Goal: Task Accomplishment & Management: Use online tool/utility

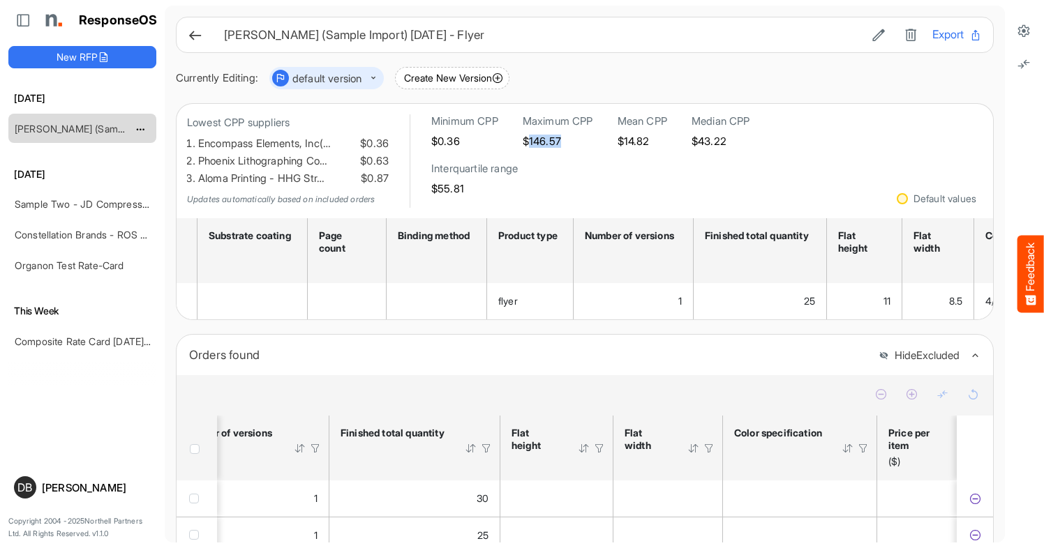
click at [103, 126] on link "[PERSON_NAME] (Sample Import) [DATE] - Flyer" at bounding box center [123, 129] width 217 height 12
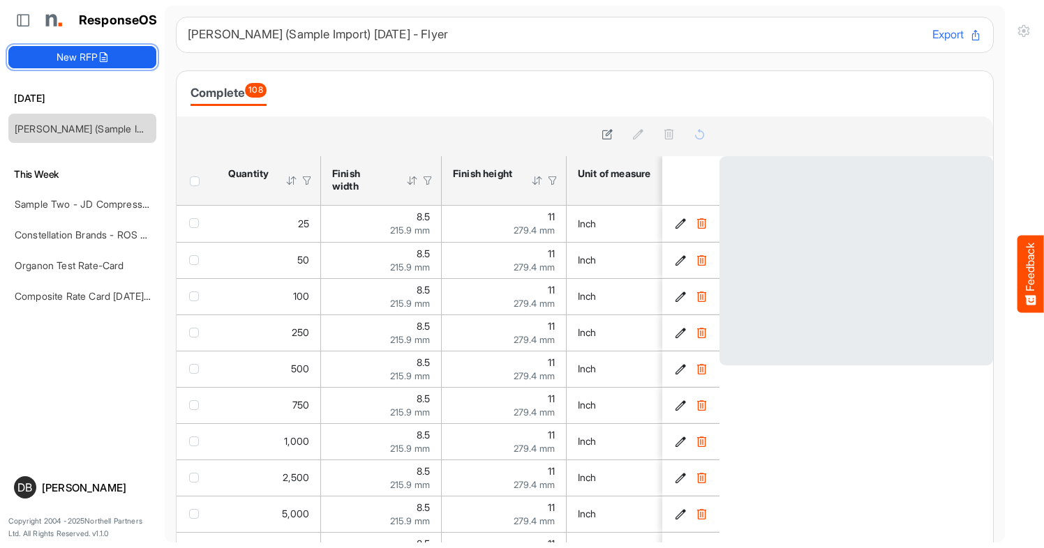
click at [120, 65] on button "New RFP" at bounding box center [82, 57] width 148 height 22
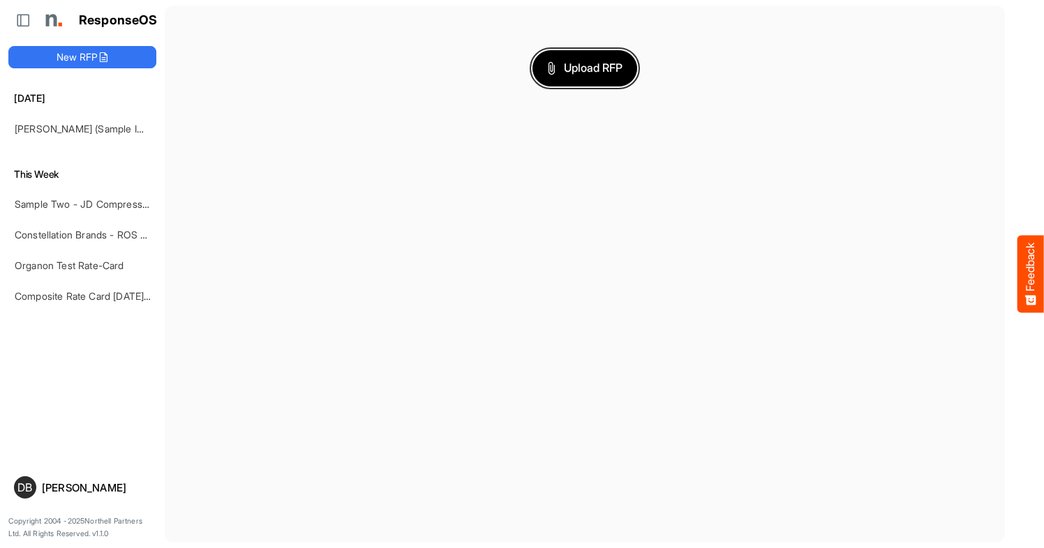
click at [576, 77] on button "Upload RFP" at bounding box center [584, 68] width 105 height 36
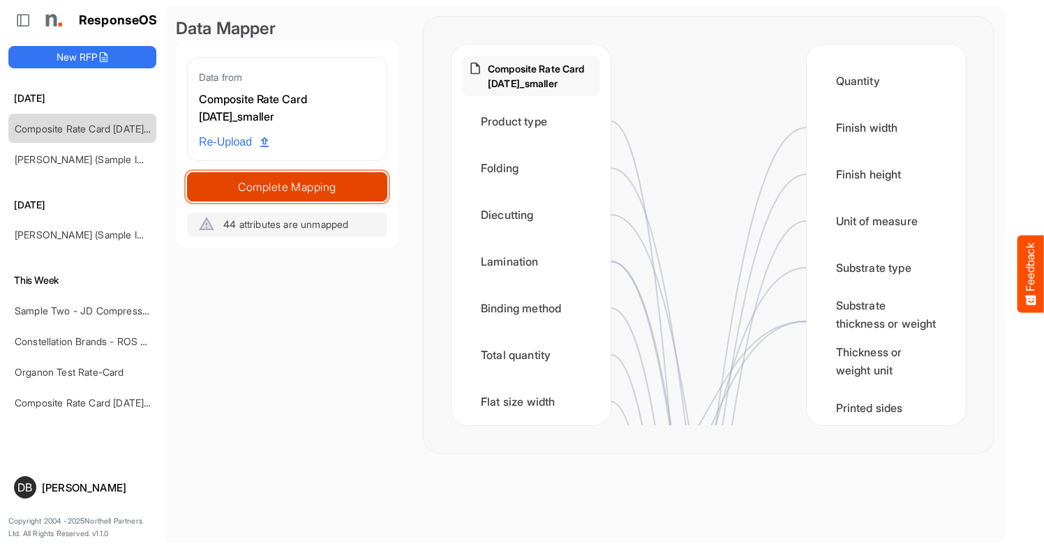
click at [320, 181] on span "Complete Mapping" at bounding box center [287, 187] width 199 height 20
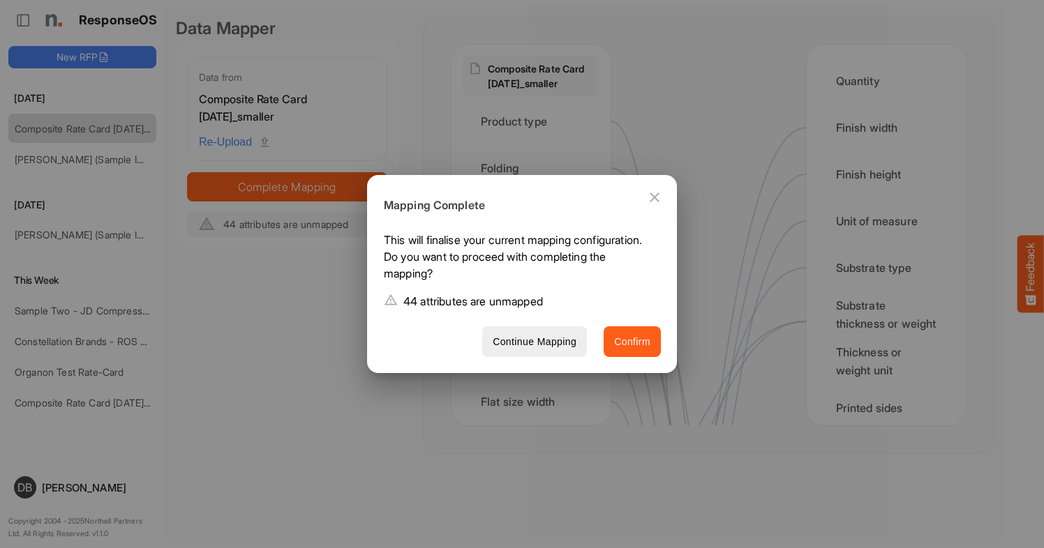
click at [655, 345] on button "Confirm" at bounding box center [631, 341] width 57 height 31
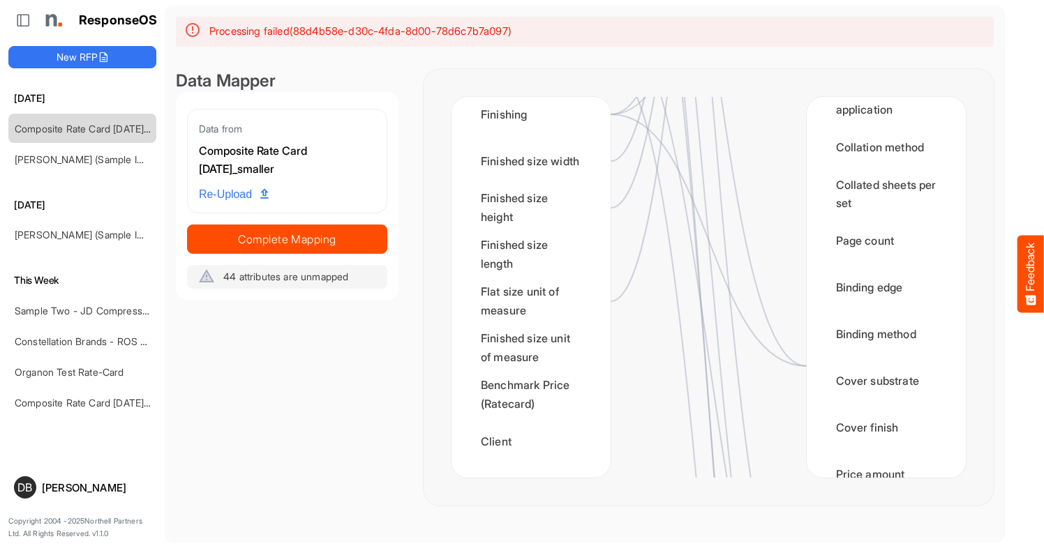
scroll to position [1458, 0]
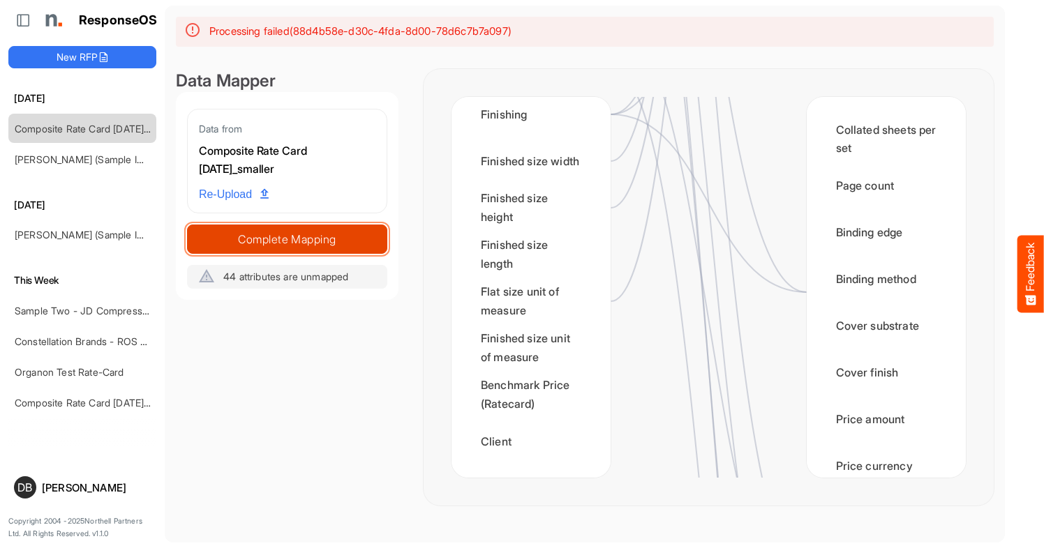
click at [331, 232] on span "Complete Mapping" at bounding box center [287, 240] width 199 height 20
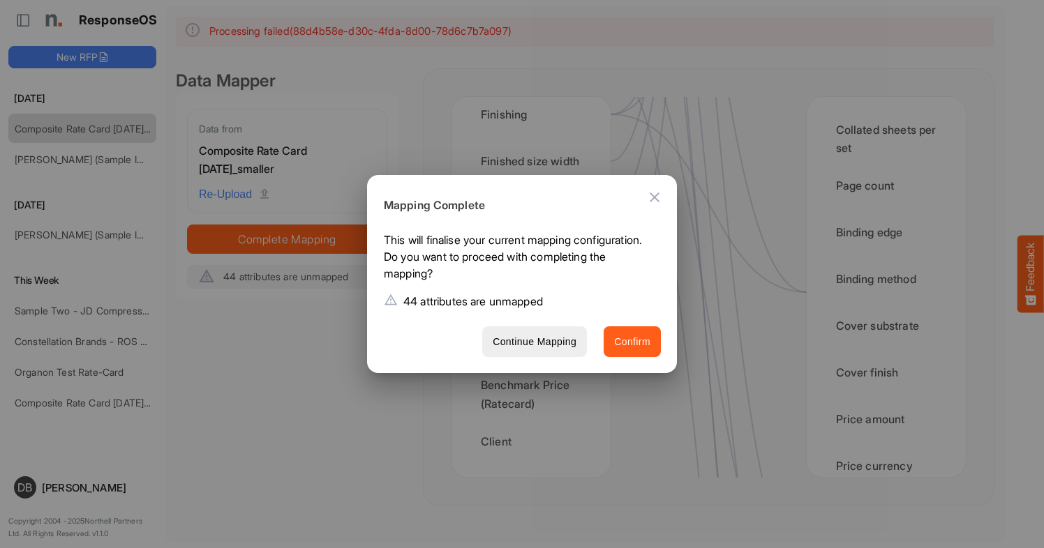
click at [631, 340] on span "Confirm" at bounding box center [632, 341] width 36 height 17
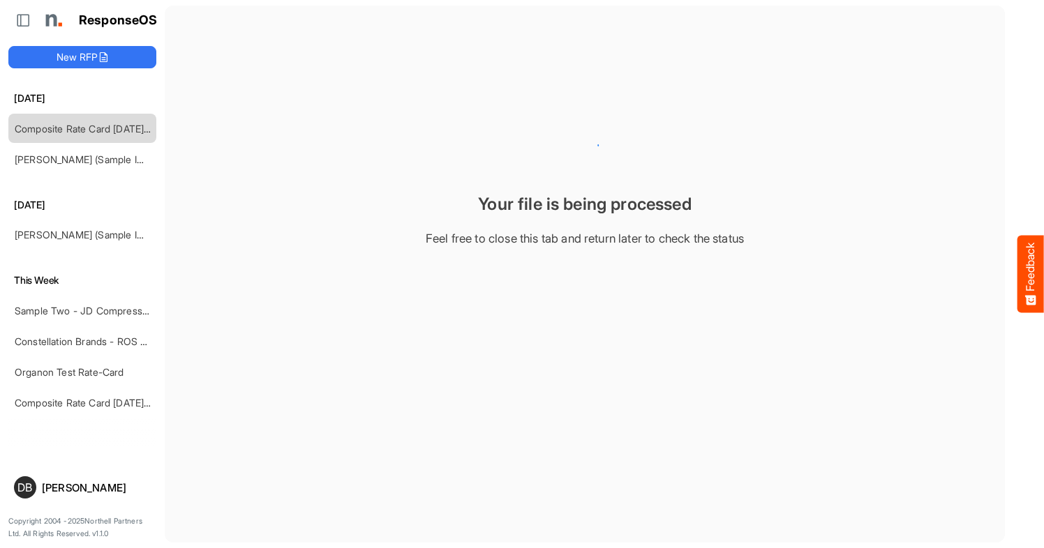
click at [101, 155] on link "[PERSON_NAME] (Sample Import) [DATE] - Flyer - Short" at bounding box center [140, 159] width 251 height 12
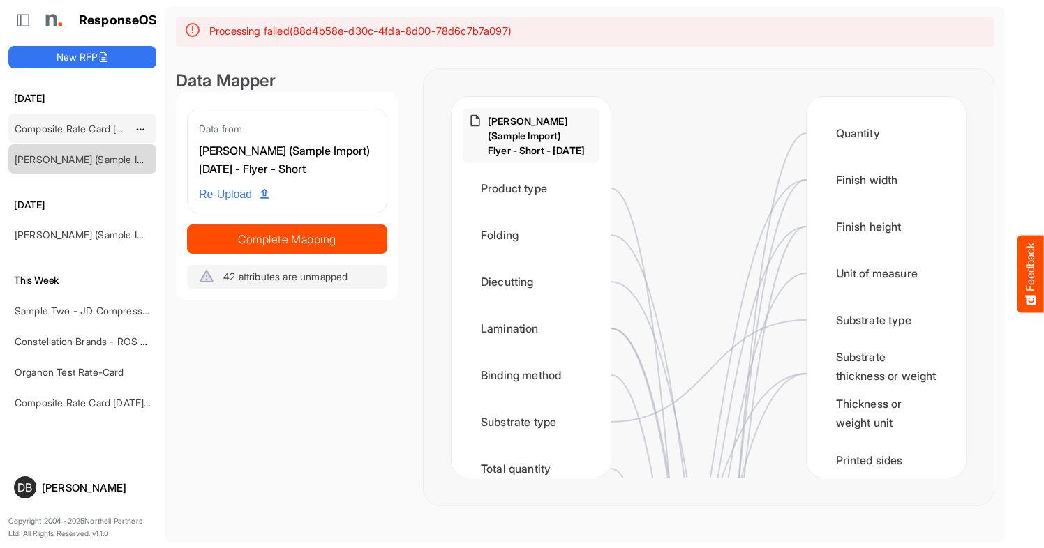
click at [99, 120] on div "Composite Rate Card [DATE]_smaller" at bounding box center [71, 128] width 124 height 28
click at [97, 124] on link "Composite Rate Card [DATE]_smaller" at bounding box center [97, 129] width 165 height 12
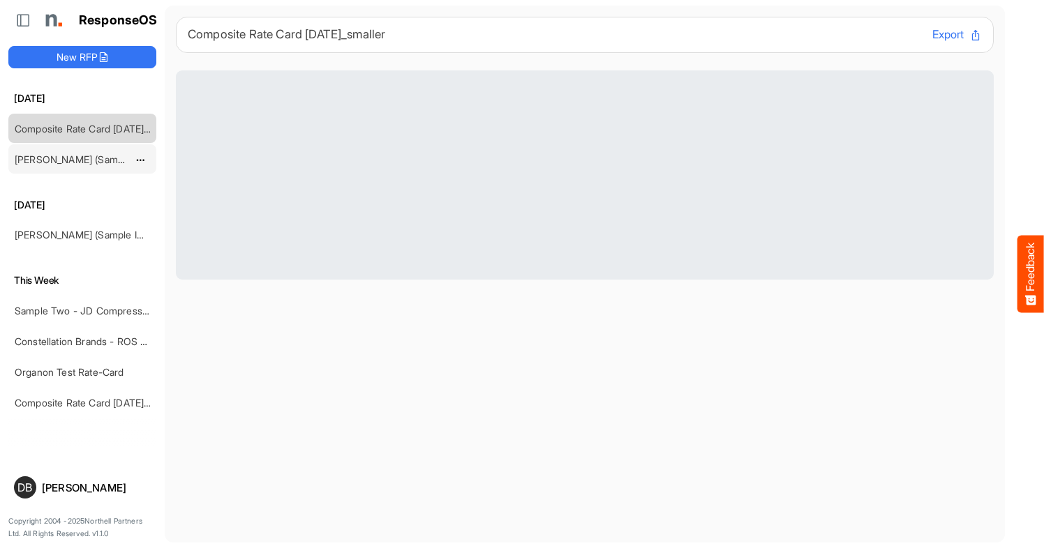
click at [99, 163] on link "[PERSON_NAME] (Sample Import) [DATE] - Flyer - Short" at bounding box center [140, 159] width 251 height 12
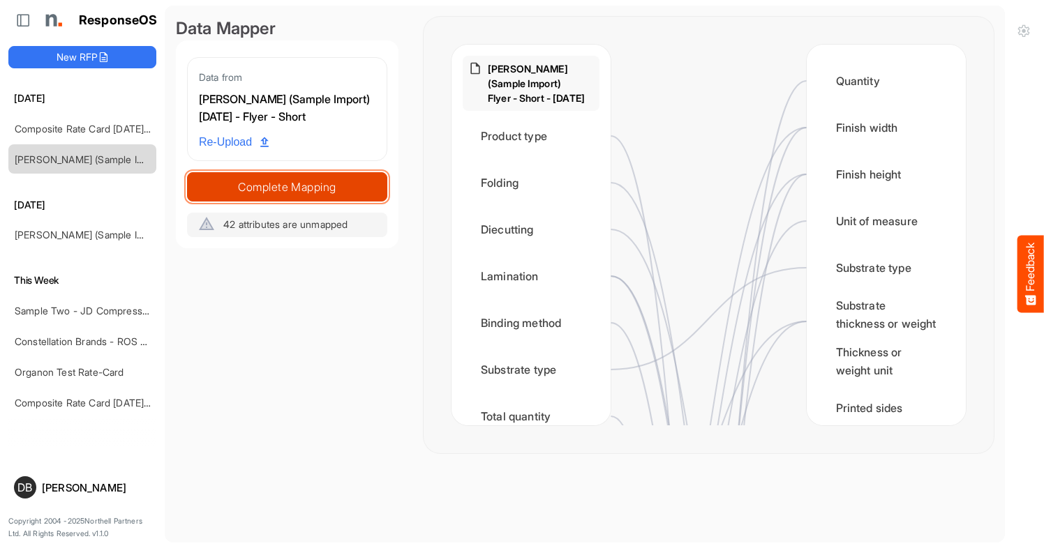
click at [294, 175] on button "Complete Mapping" at bounding box center [287, 186] width 200 height 29
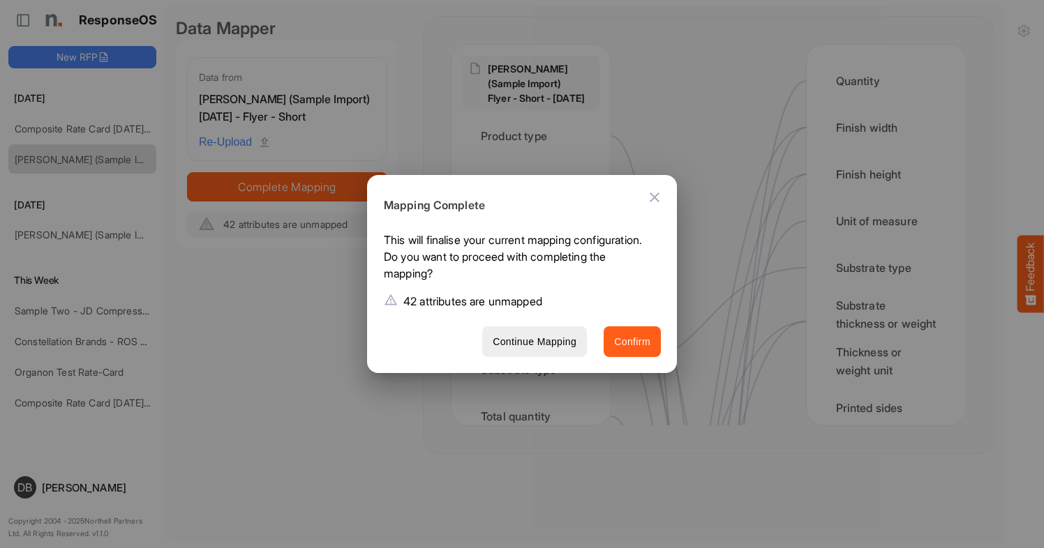
click at [639, 337] on span "Confirm" at bounding box center [632, 341] width 36 height 17
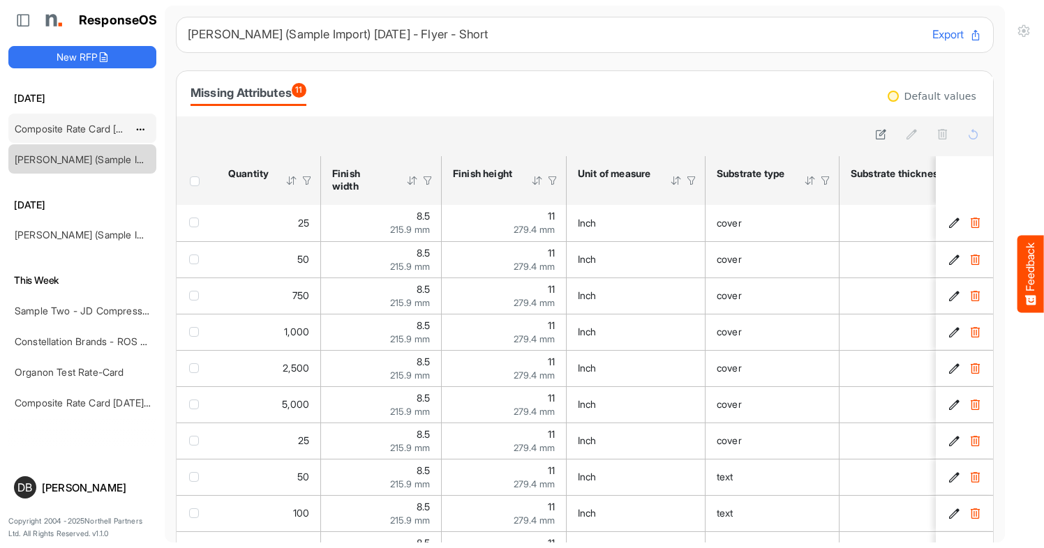
click at [93, 124] on link "Composite Rate Card [DATE]_smaller" at bounding box center [97, 129] width 165 height 12
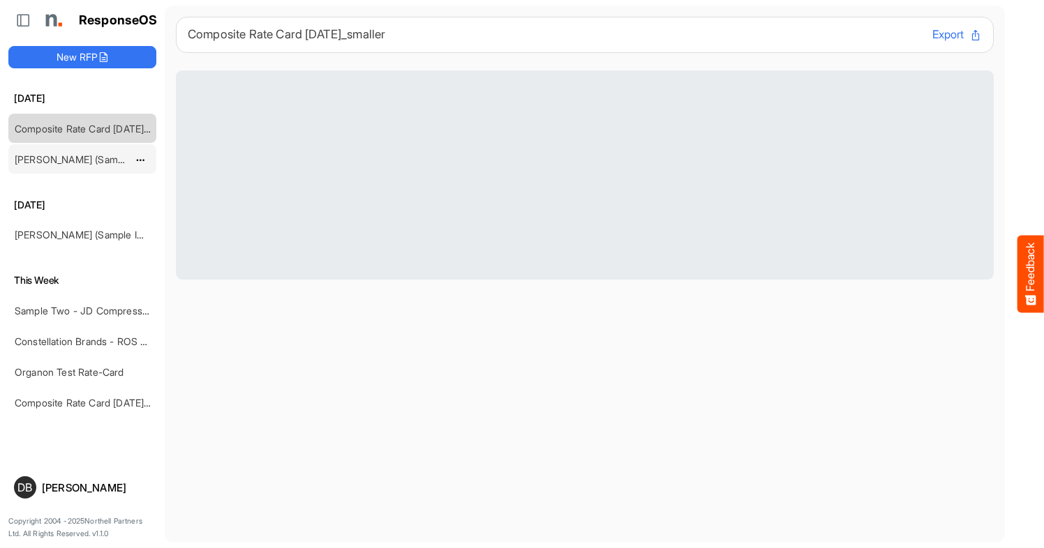
click at [99, 153] on link "[PERSON_NAME] (Sample Import) [DATE] - Flyer - Short" at bounding box center [140, 159] width 251 height 12
